Goal: Communication & Community: Connect with others

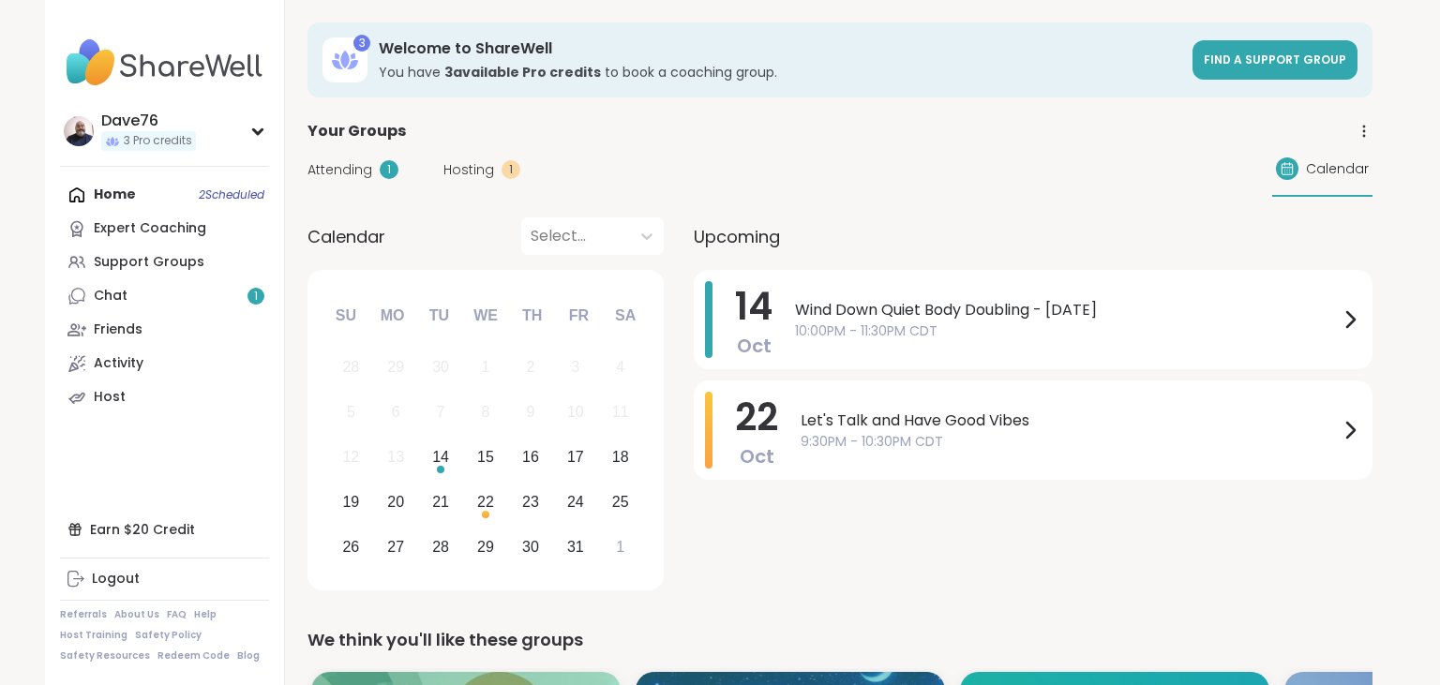
click at [135, 365] on div "Activity" at bounding box center [119, 363] width 50 height 19
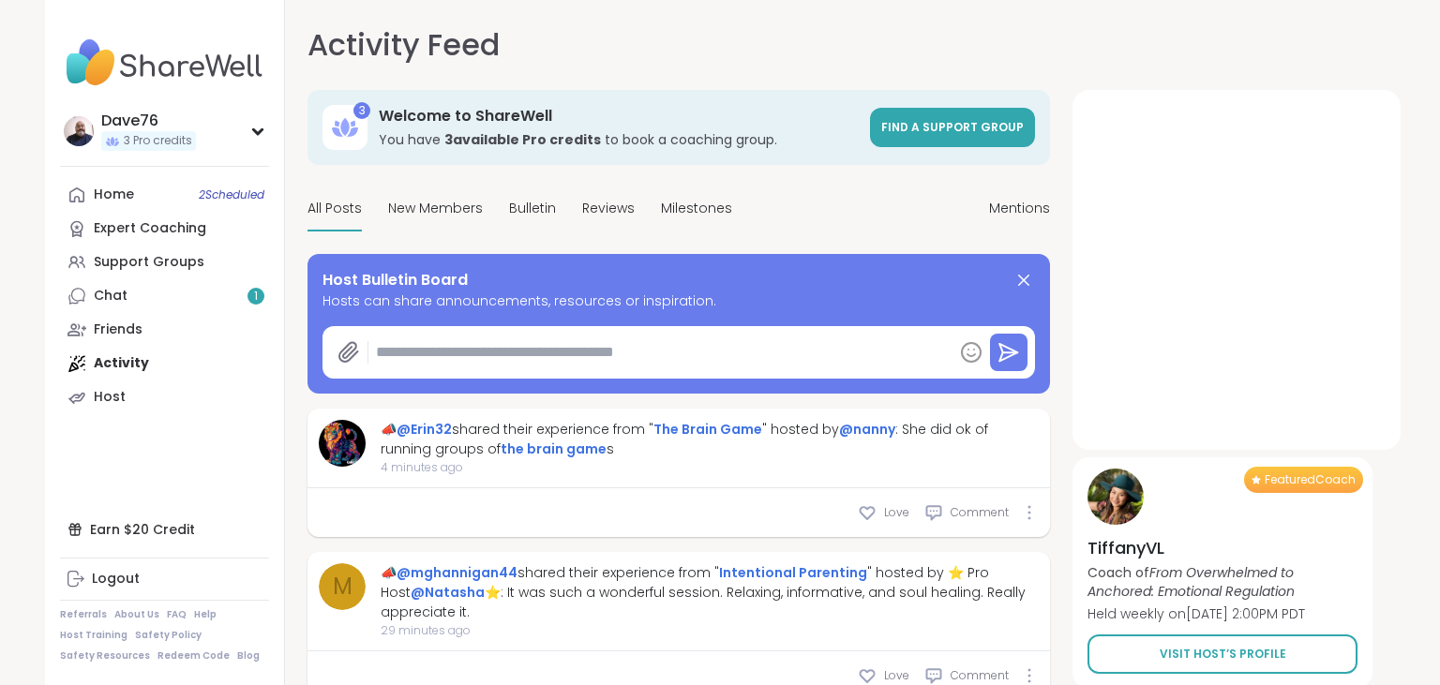
type textarea "*"
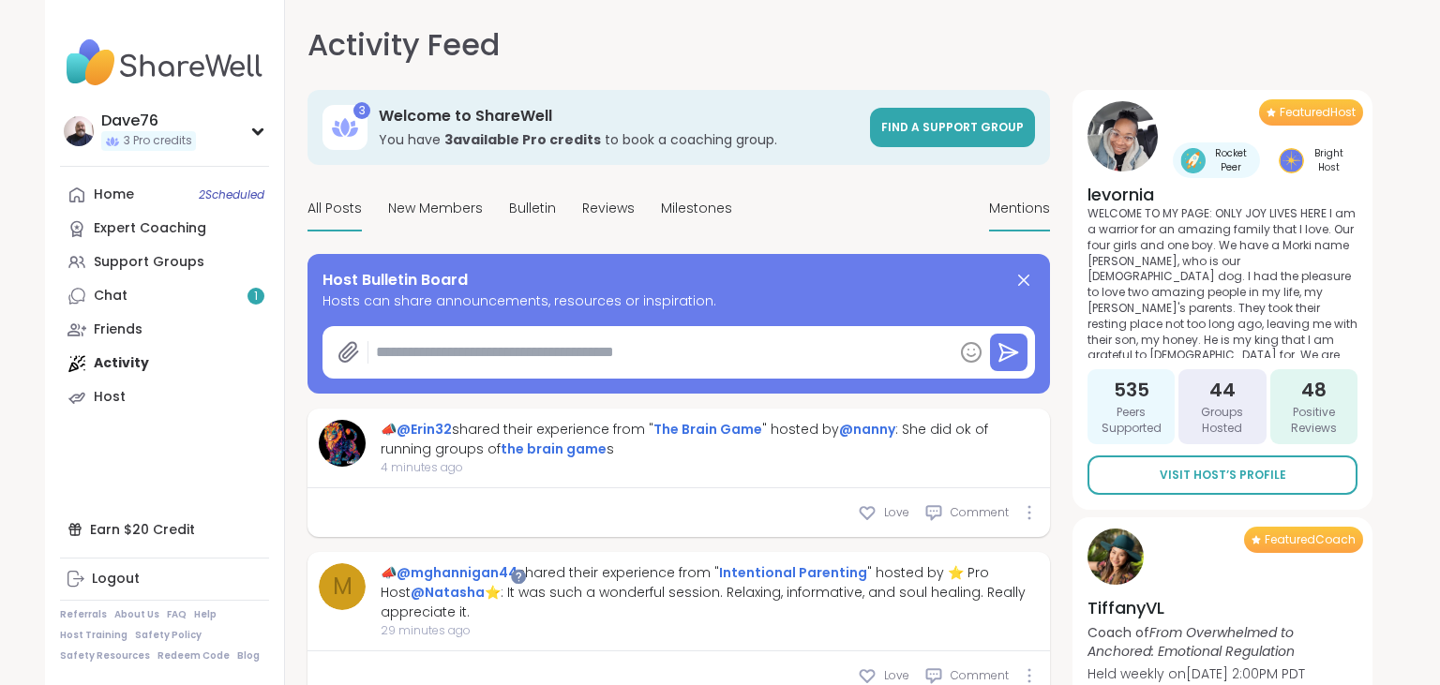
click at [1007, 206] on span "Mentions" at bounding box center [1019, 209] width 61 height 20
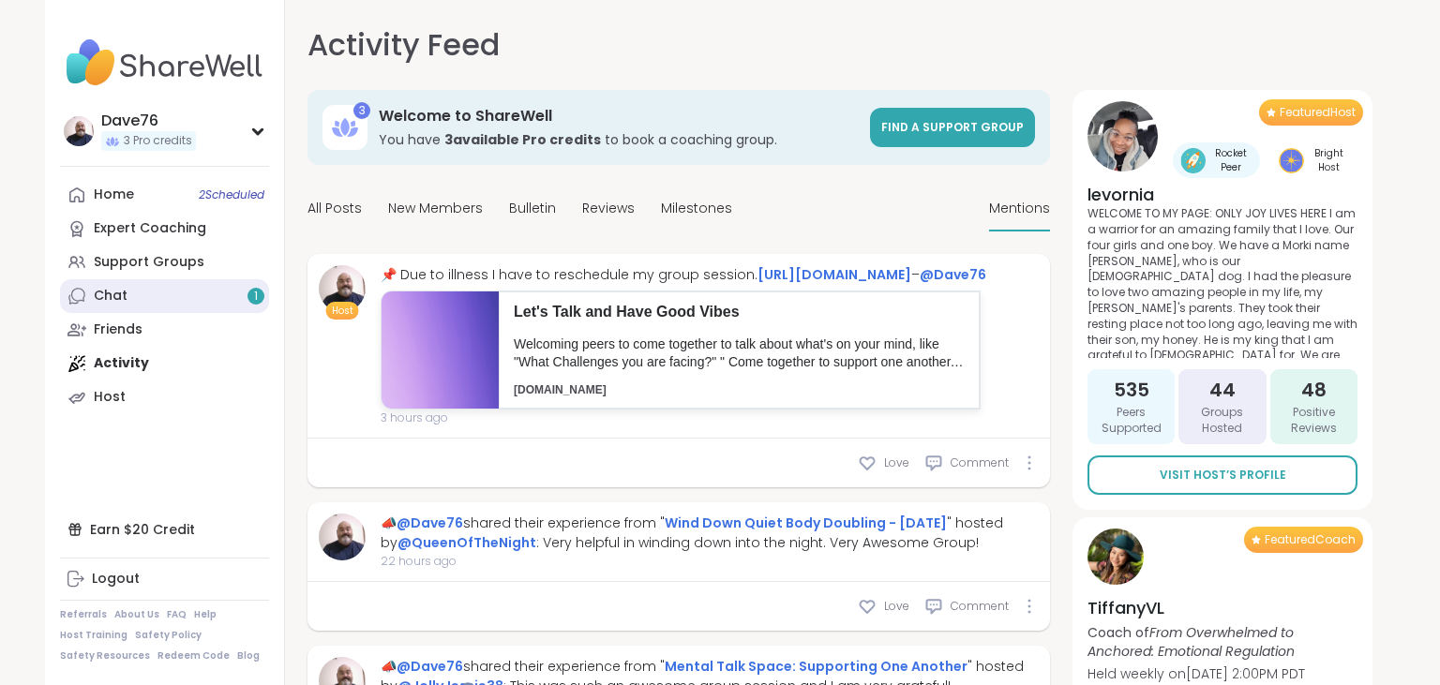
click at [166, 298] on link "Chat 1" at bounding box center [164, 296] width 209 height 34
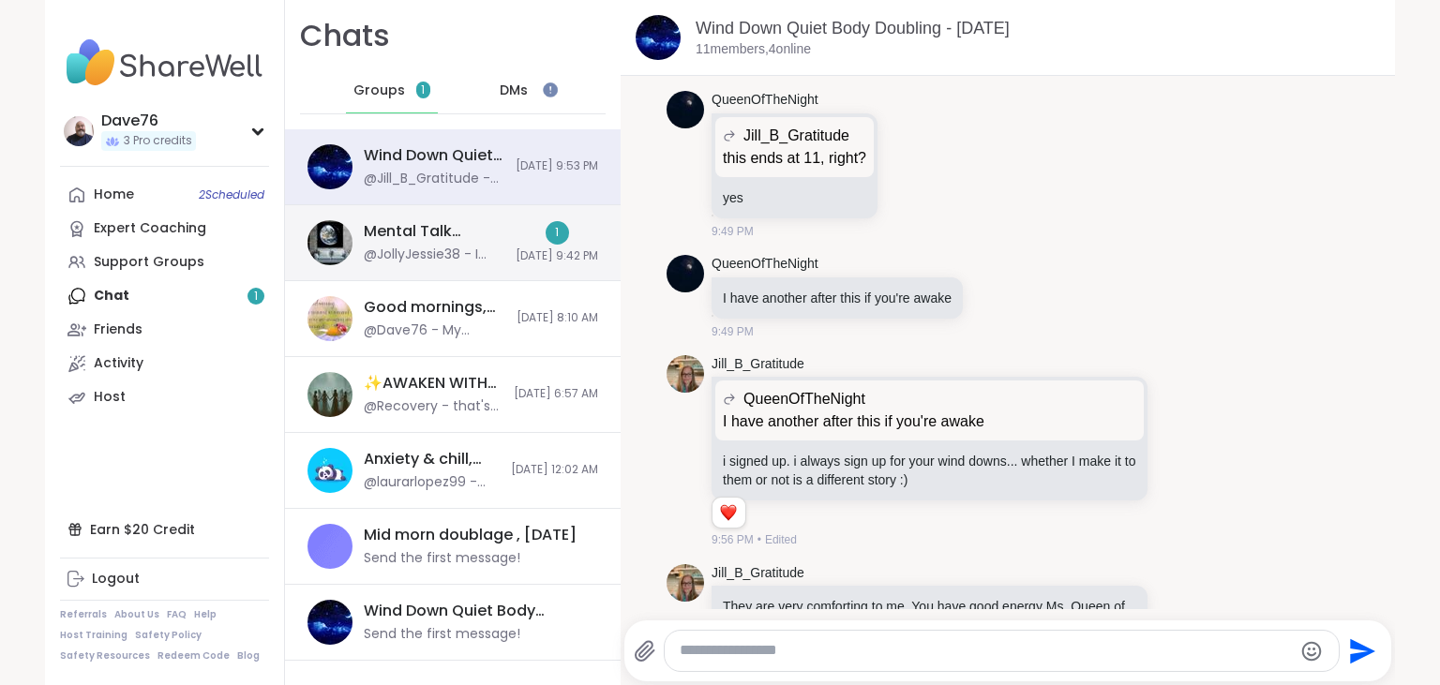
click at [417, 236] on div "Mental Talk Space: Supporting One Another, [DATE]" at bounding box center [434, 231] width 141 height 21
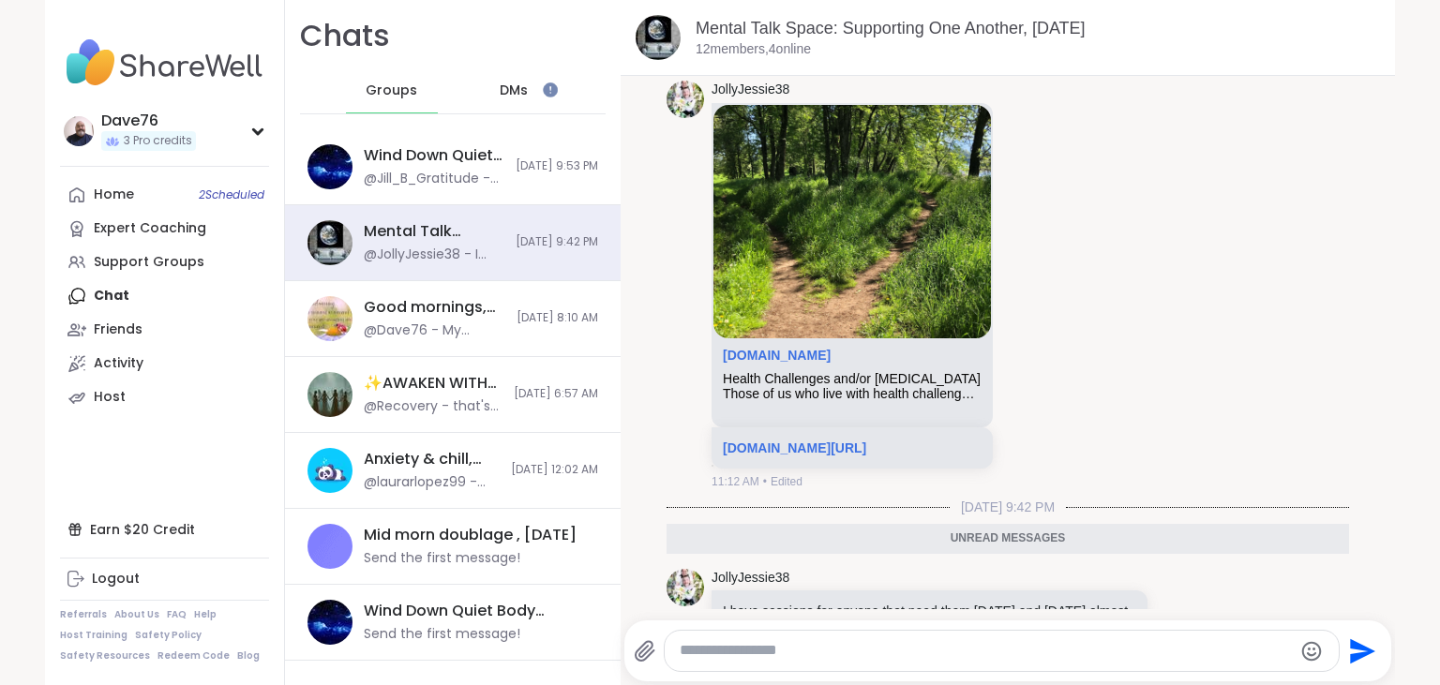
click at [513, 84] on span "DMs" at bounding box center [514, 91] width 28 height 19
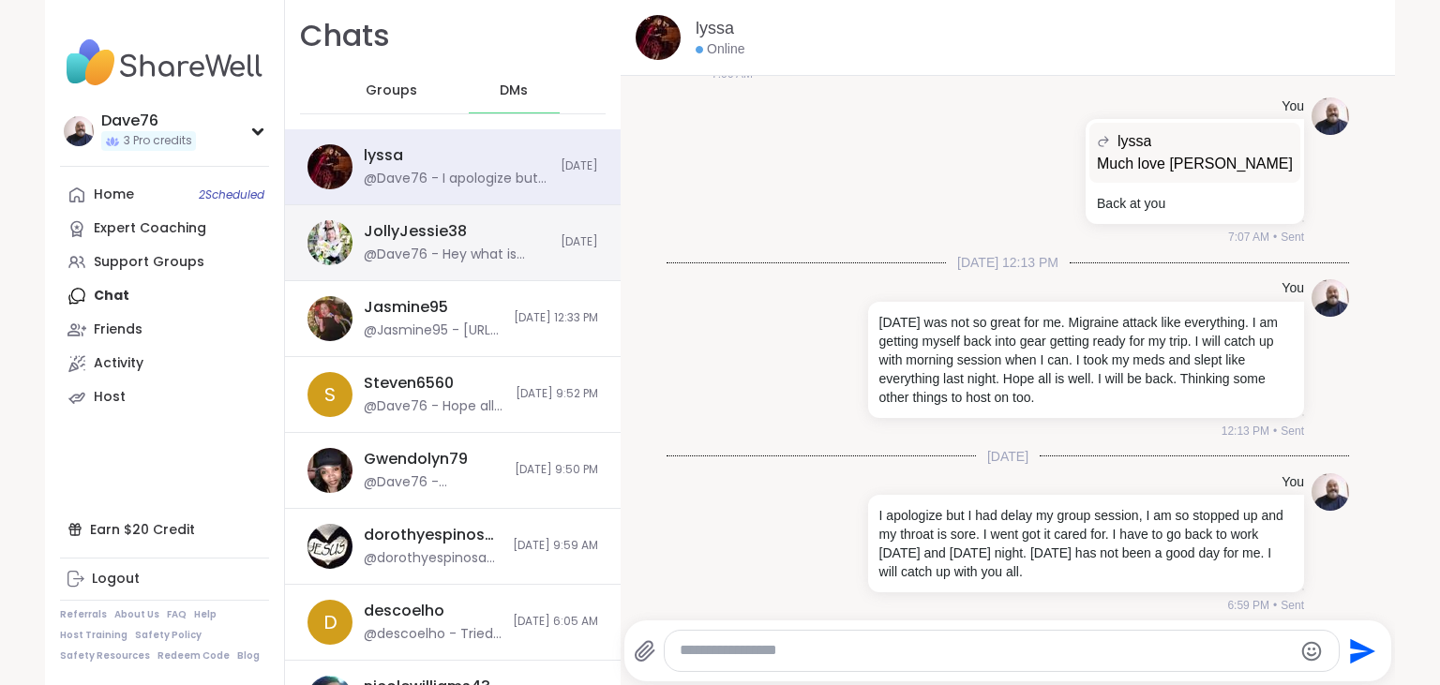
click at [506, 250] on div "@Dave76 - Hey what is going on? I am not feeling too good myself." at bounding box center [457, 255] width 186 height 19
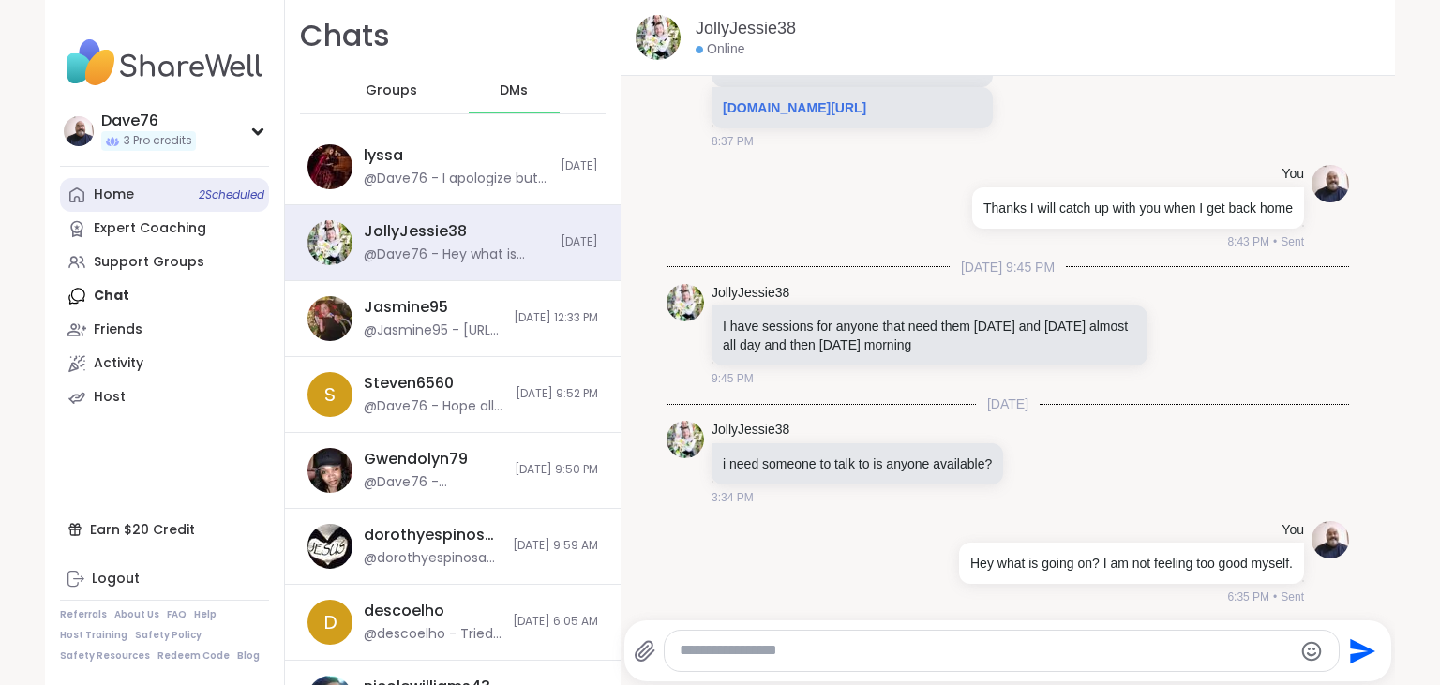
click at [127, 197] on div "Home 2 Scheduled" at bounding box center [114, 195] width 40 height 19
